Goal: Task Accomplishment & Management: Use online tool/utility

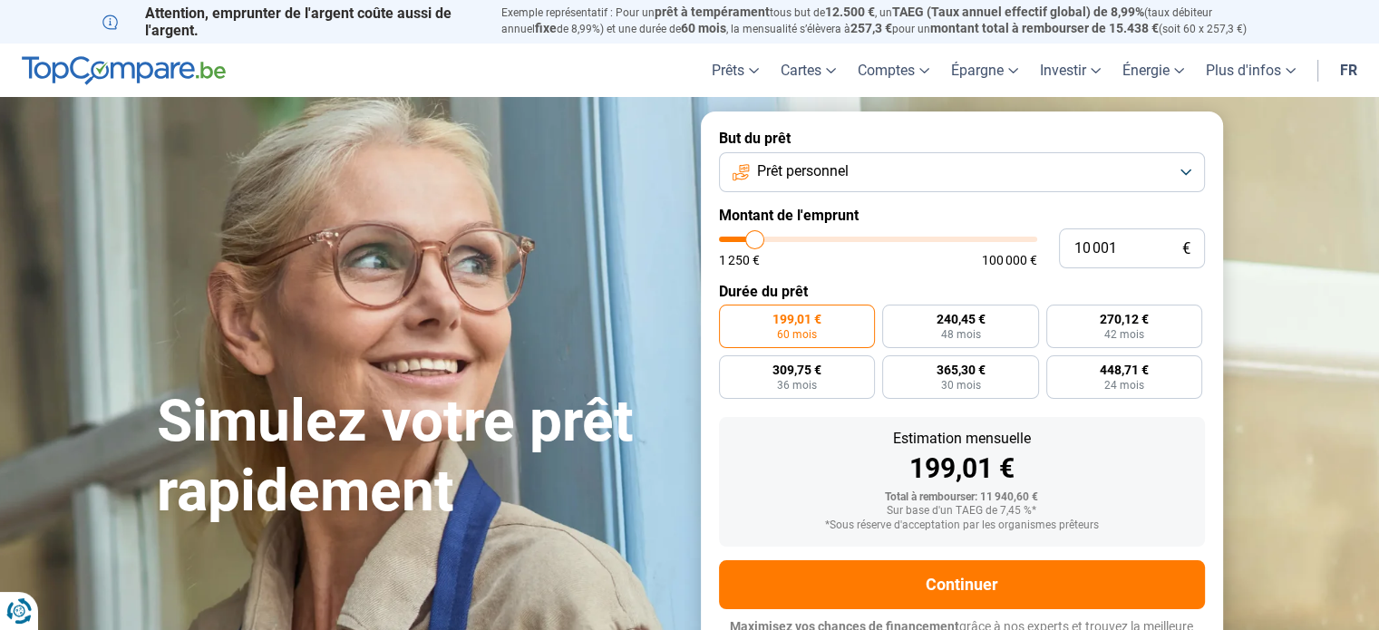
click at [681, 141] on div "Simulez votre prêt rapidement But du prêt Prêt personnel Montant de l'emprunt 1…" at bounding box center [690, 392] width 1088 height 560
type input "8 250"
type input "8250"
type input "8 000"
type input "8000"
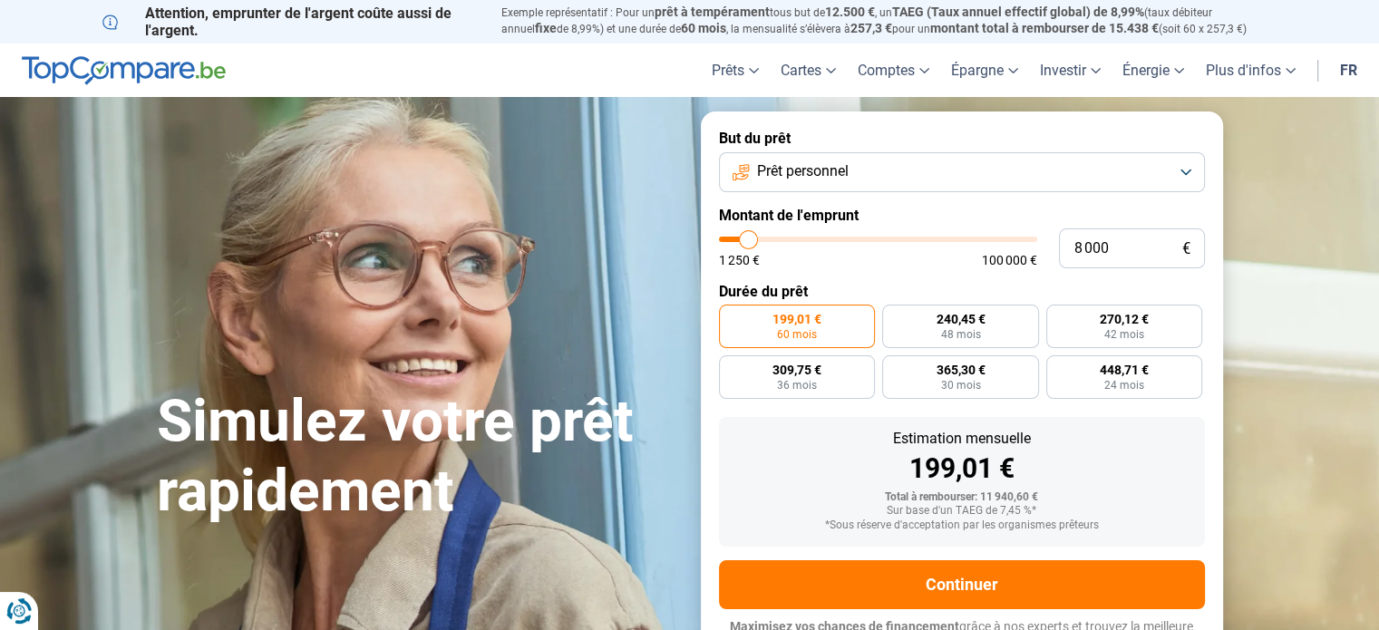
type input "7 750"
type input "7750"
type input "7 500"
type input "7500"
type input "7 250"
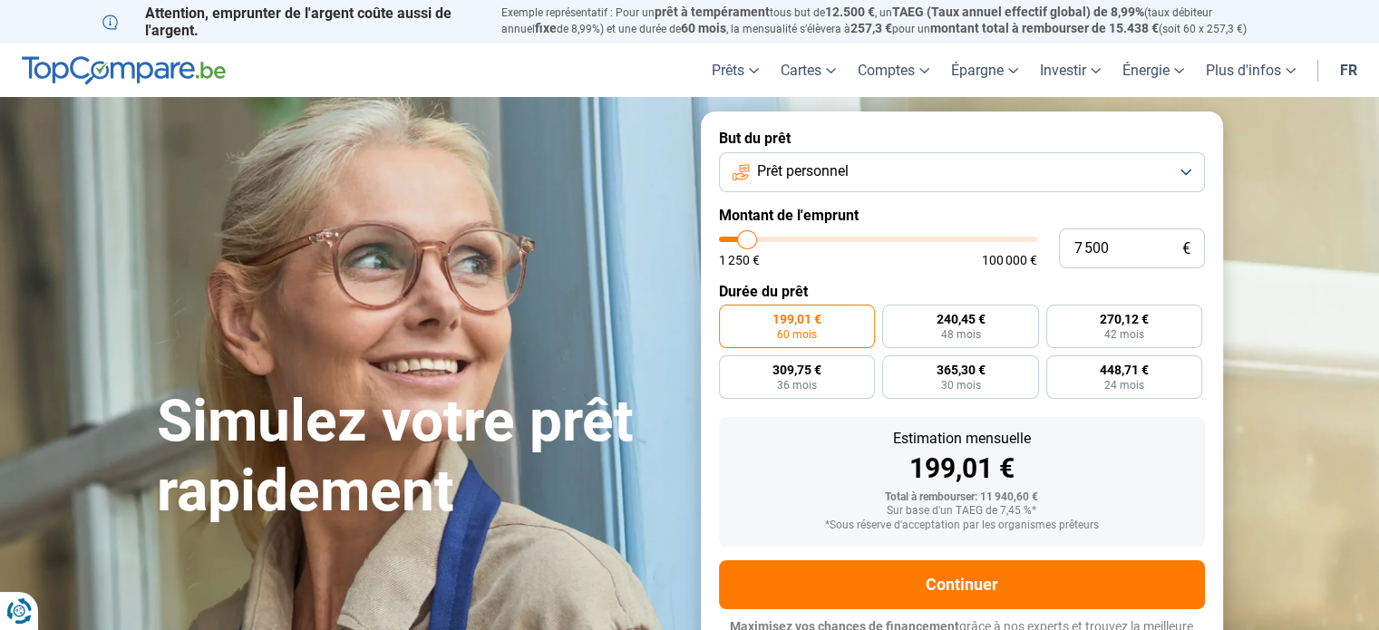
type input "7250"
type input "7 000"
type input "7000"
type input "7 250"
type input "7250"
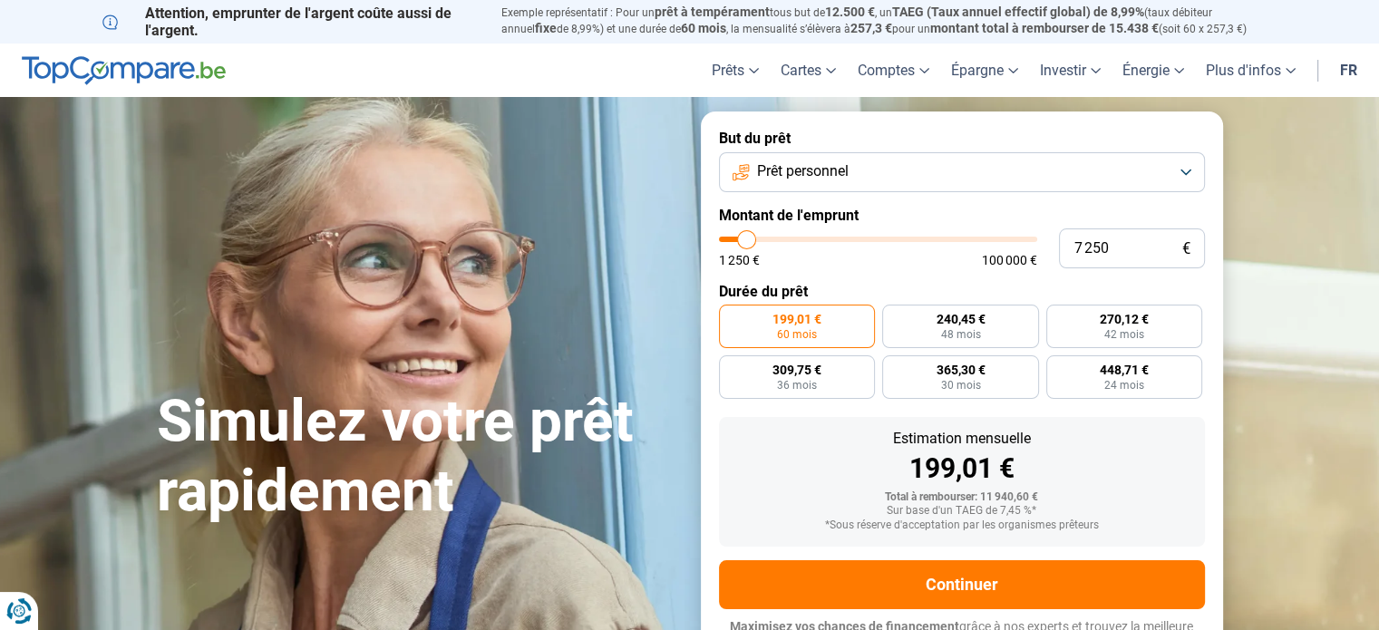
click at [747, 242] on input "range" at bounding box center [878, 239] width 318 height 5
radio input "true"
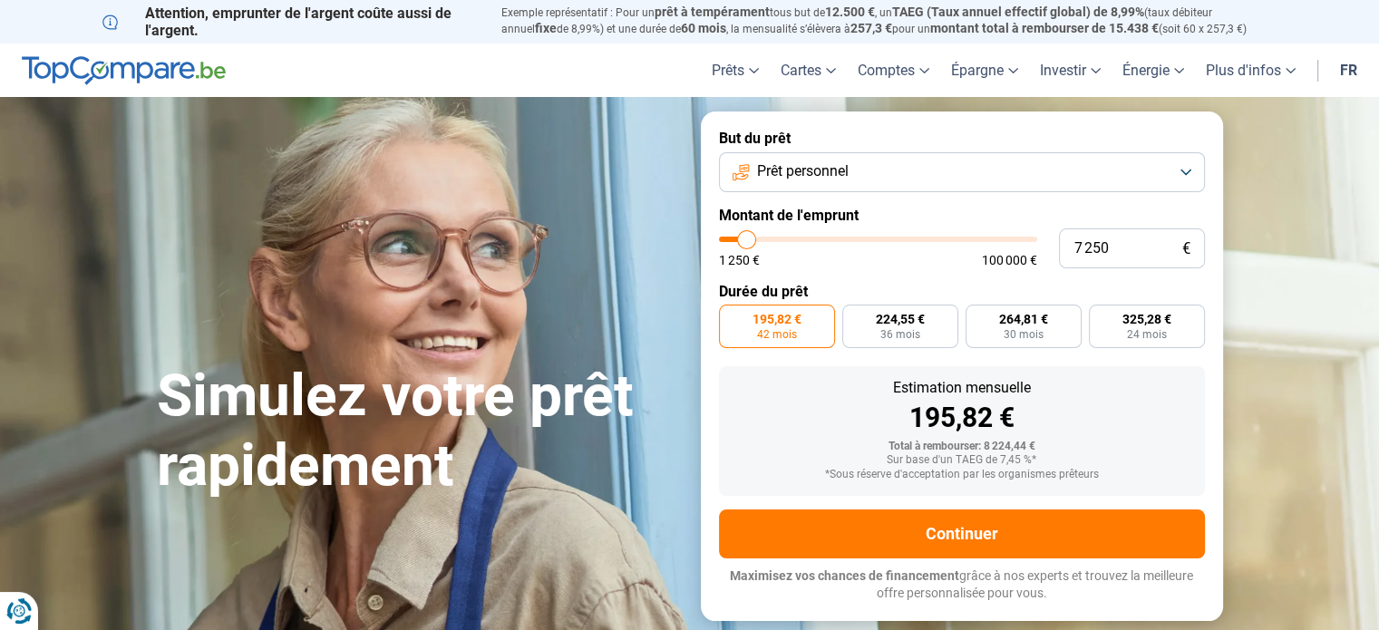
click at [932, 190] on button "Prêt personnel" at bounding box center [962, 172] width 486 height 40
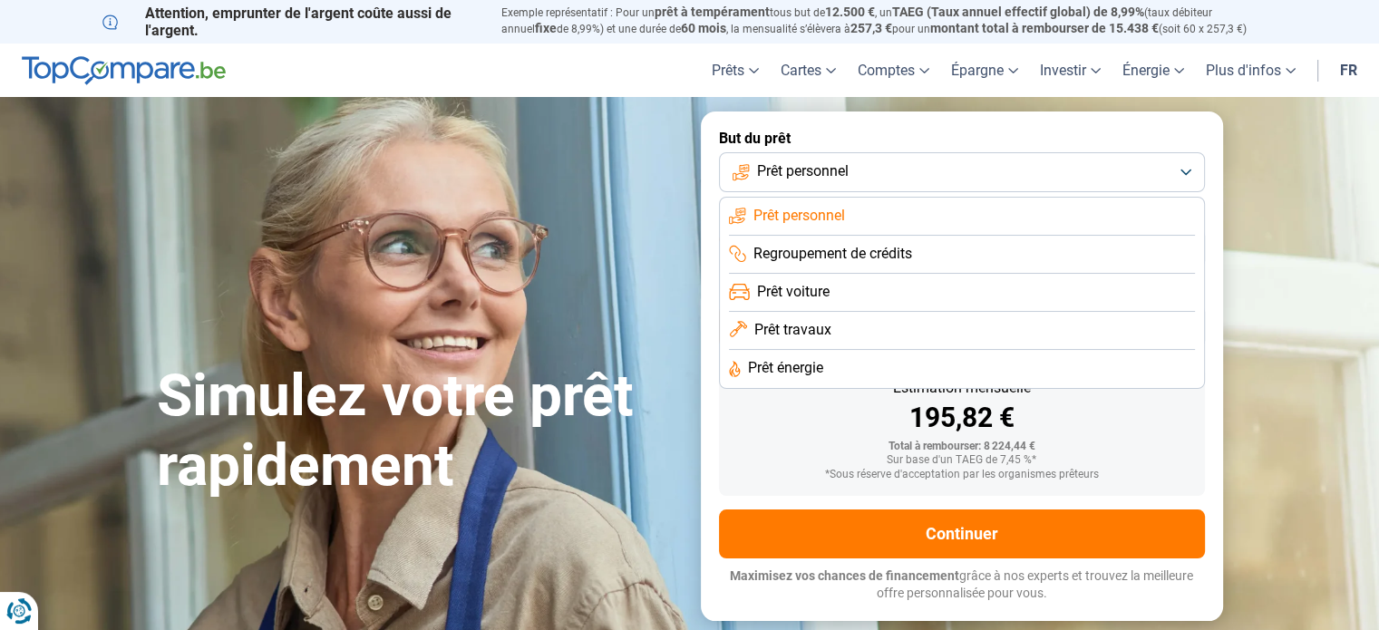
click at [860, 325] on li "Prêt travaux" at bounding box center [962, 331] width 466 height 38
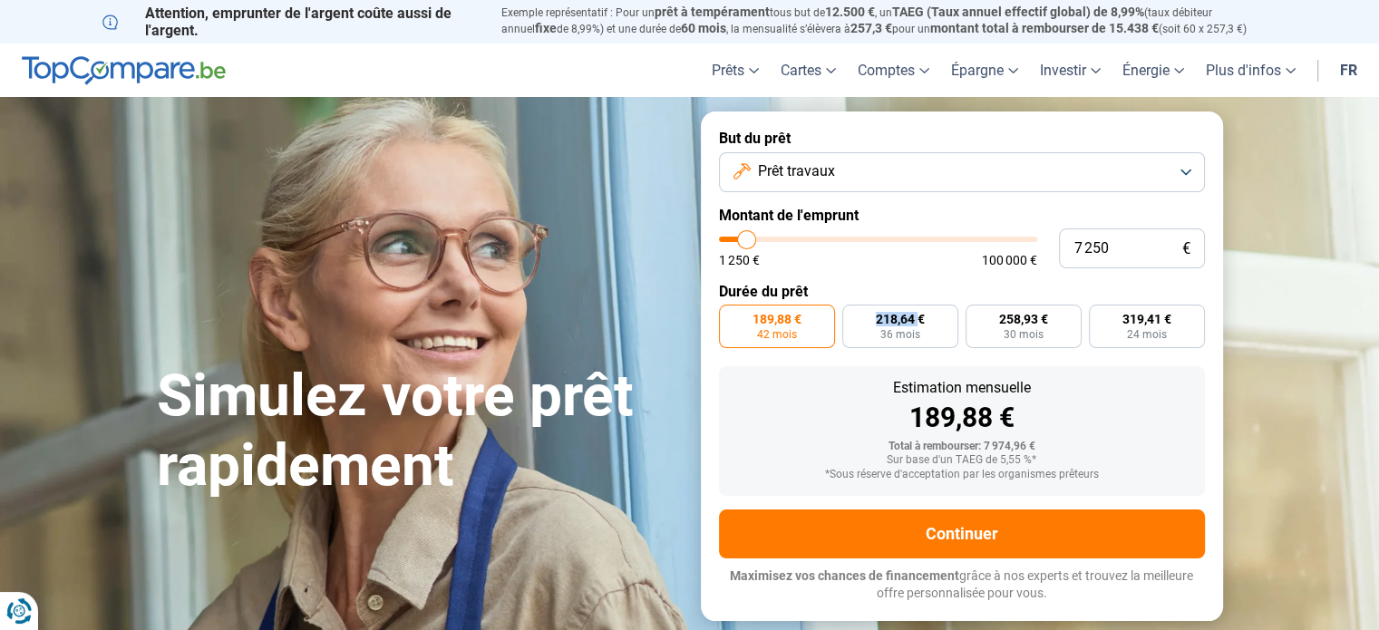
click at [860, 325] on label "218,64 € 36 mois" at bounding box center [901, 327] width 116 height 44
click at [854, 317] on input "218,64 € 36 mois" at bounding box center [849, 311] width 12 height 12
radio input "true"
click at [920, 170] on button "Prêt travaux" at bounding box center [962, 172] width 486 height 40
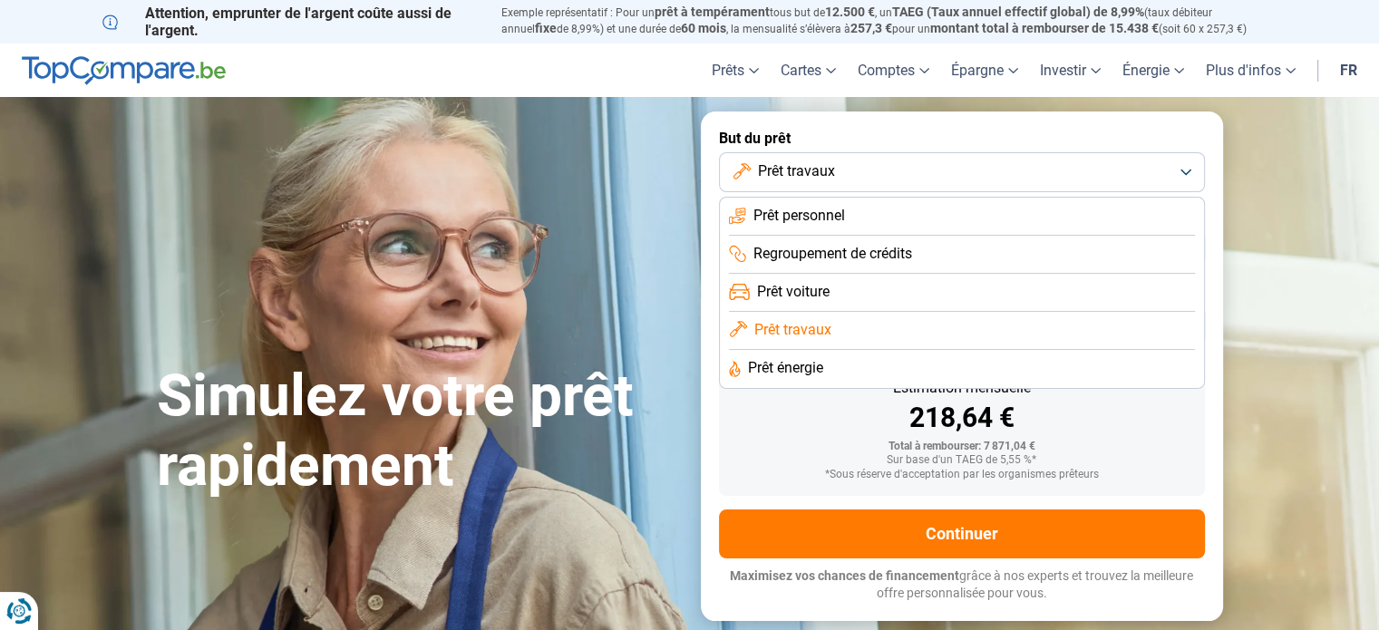
click at [903, 376] on li "Prêt énergie" at bounding box center [962, 369] width 466 height 38
